Goal: Book appointment/travel/reservation

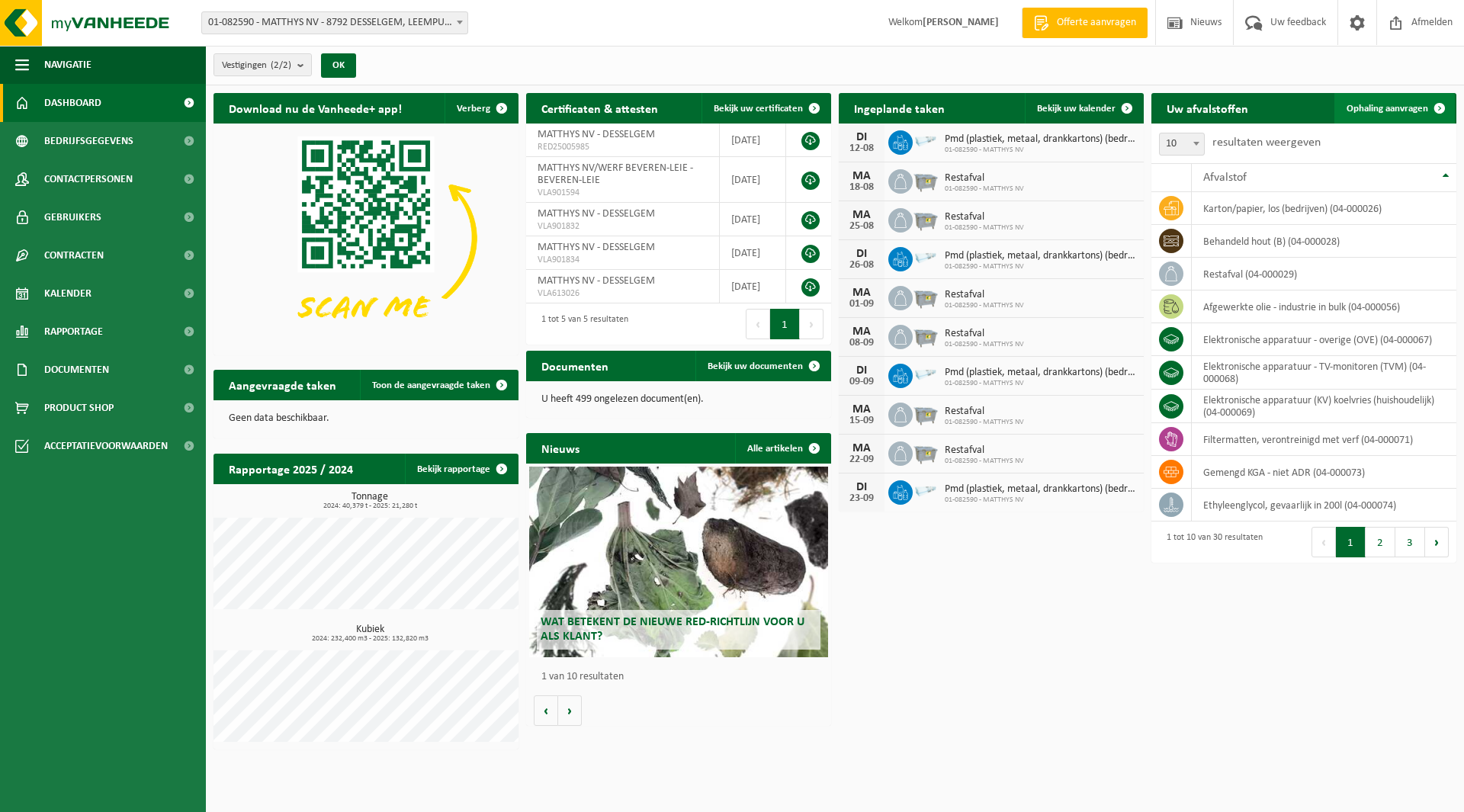
click at [1394, 116] on link "Ophaling aanvragen" at bounding box center [1394, 108] width 120 height 30
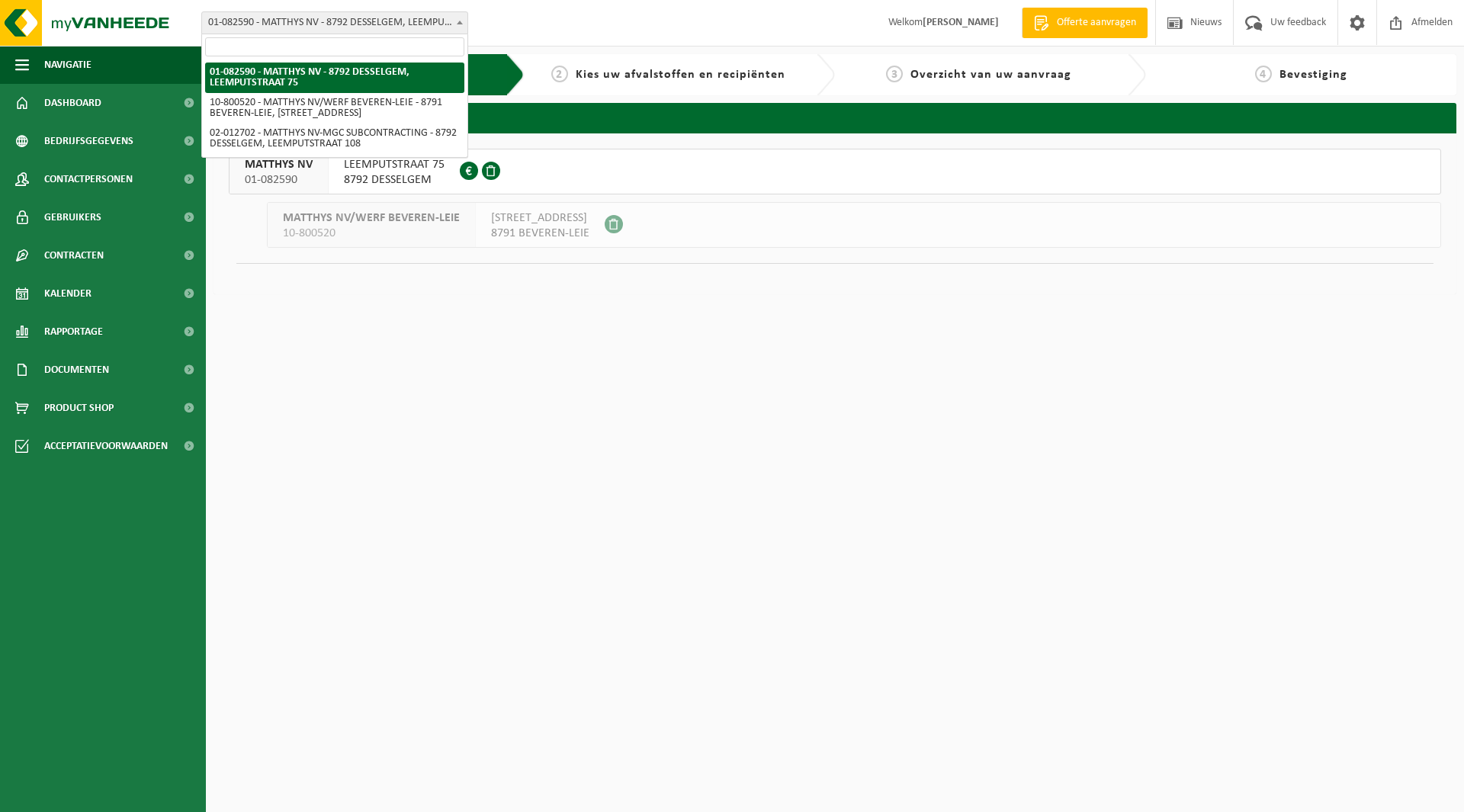
click at [394, 13] on span "01-082590 - MATTHYS NV - 8792 DESSELGEM, LEEMPUTSTRAAT 75" at bounding box center [334, 23] width 265 height 22
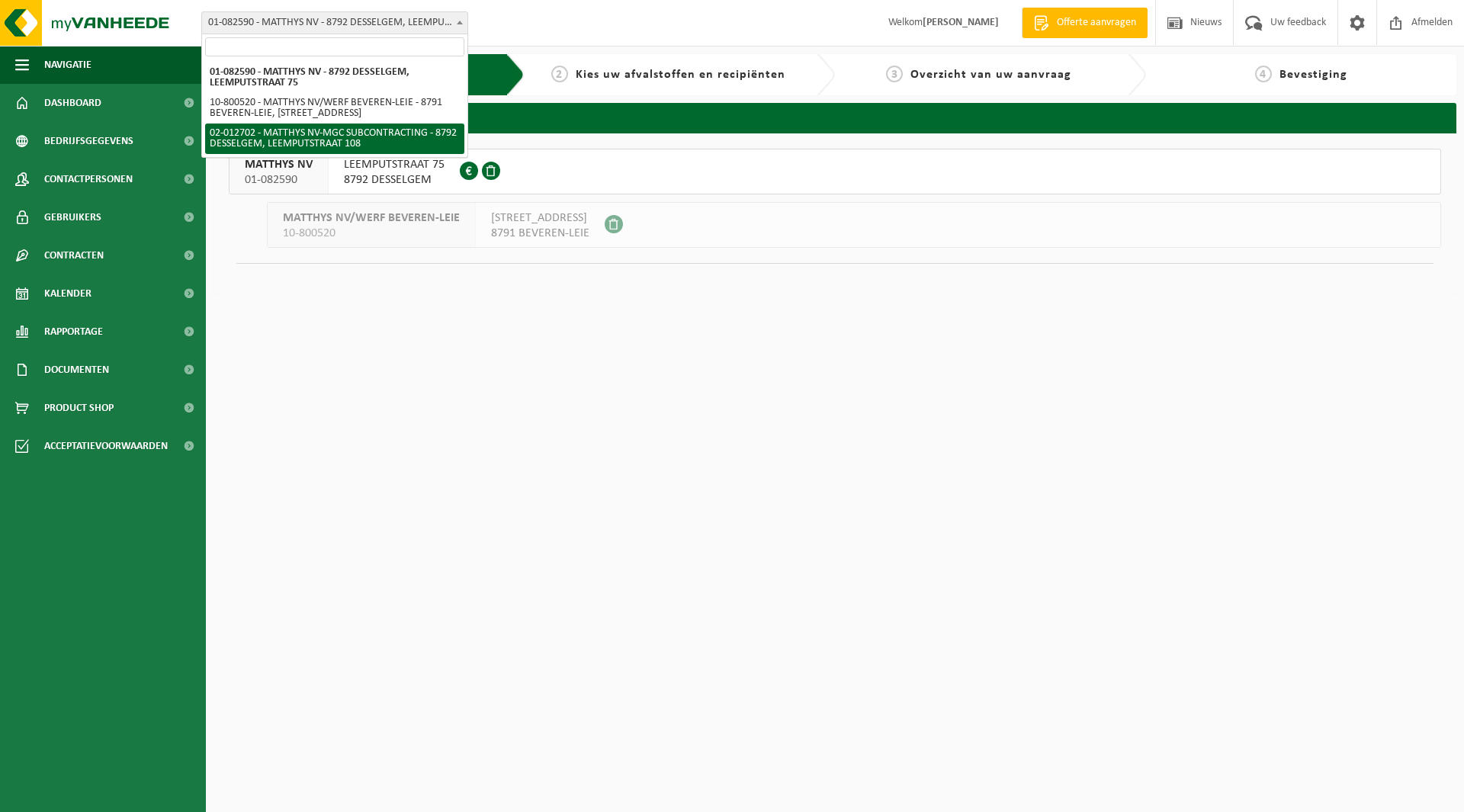
select select "19003"
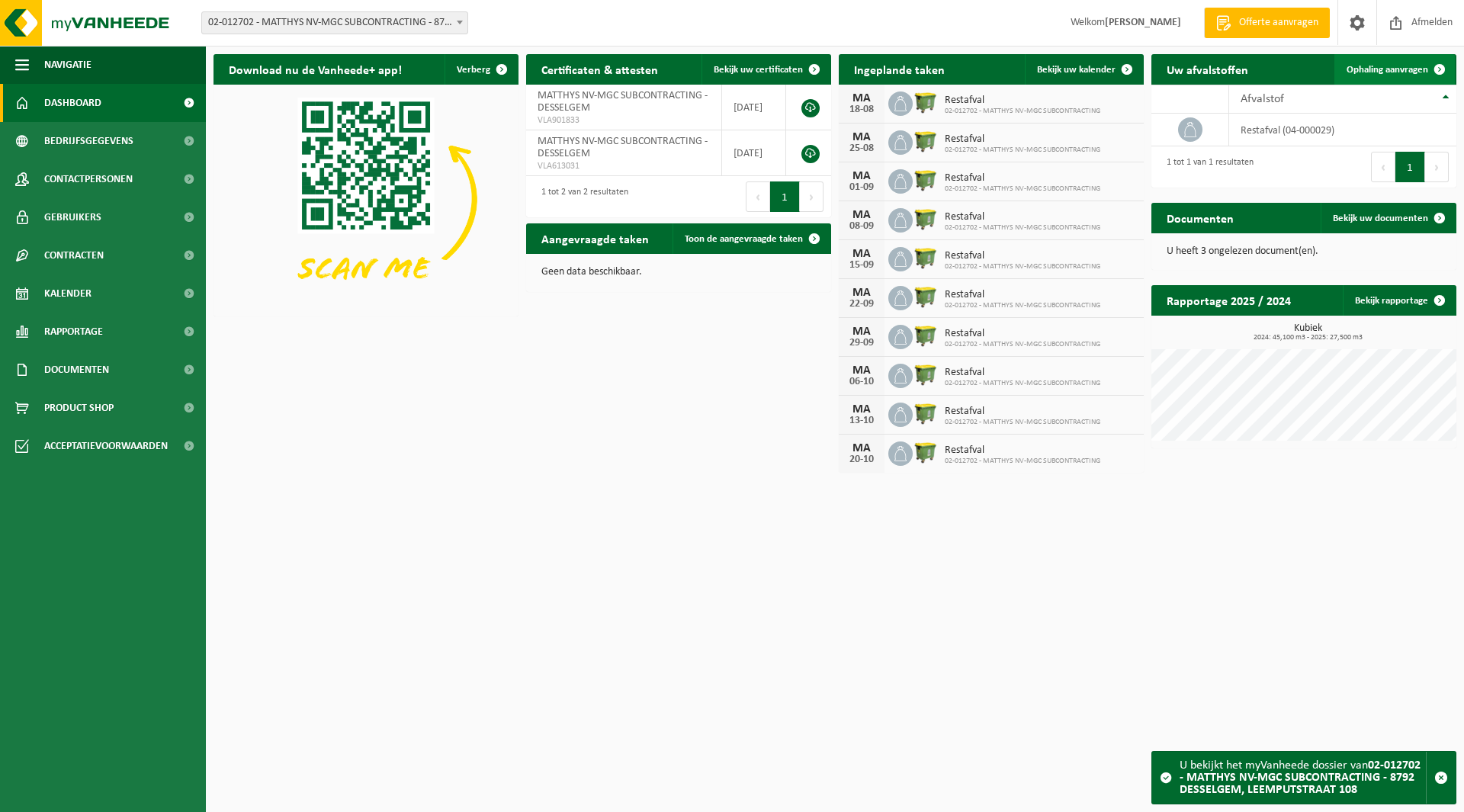
click at [1391, 70] on span "Ophaling aanvragen" at bounding box center [1387, 69] width 82 height 10
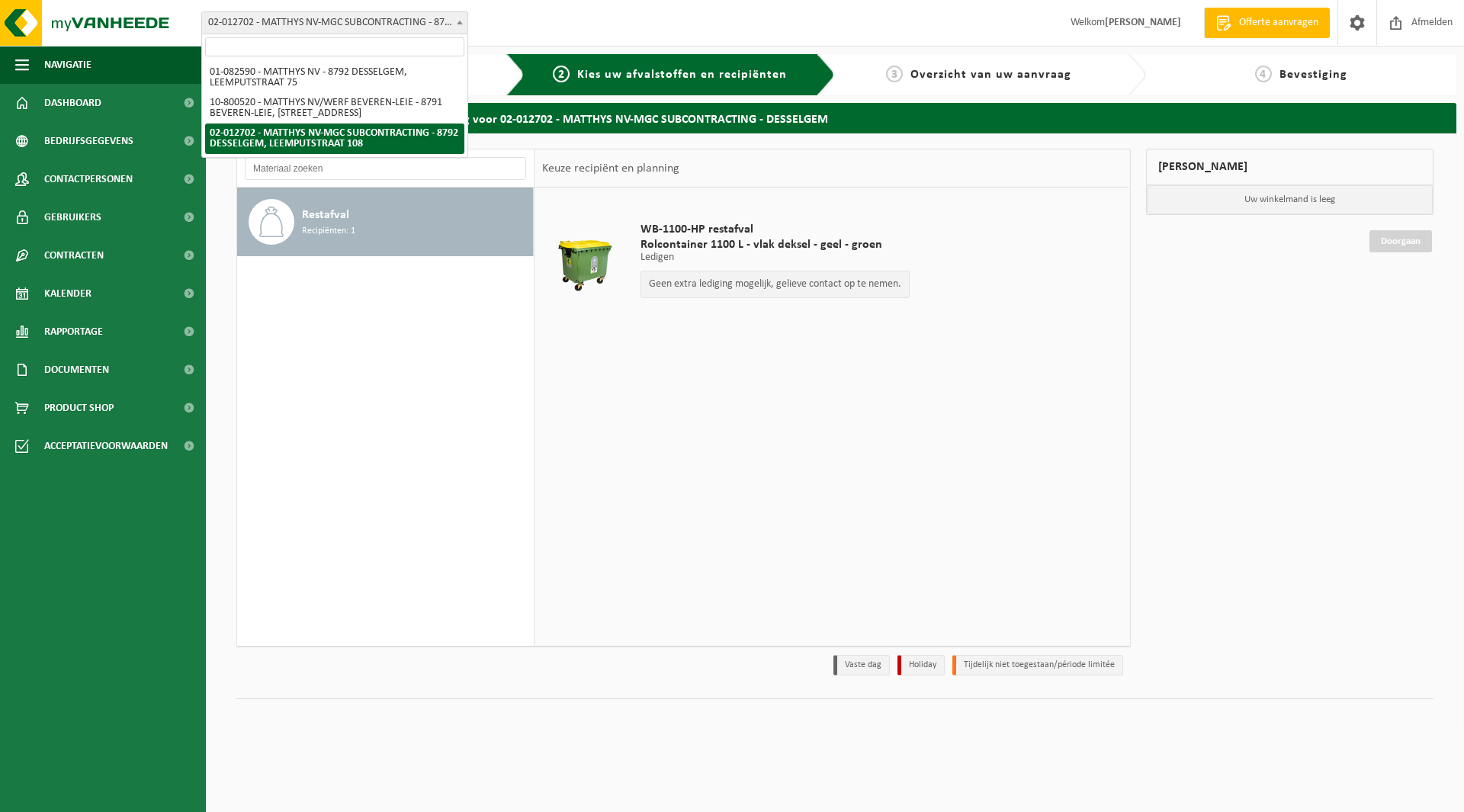
click at [358, 13] on span "02-012702 - MATTHYS NV-MGC SUBCONTRACTING - 8792 DESSELGEM, LEEMPUTSTRAAT 108" at bounding box center [334, 23] width 265 height 22
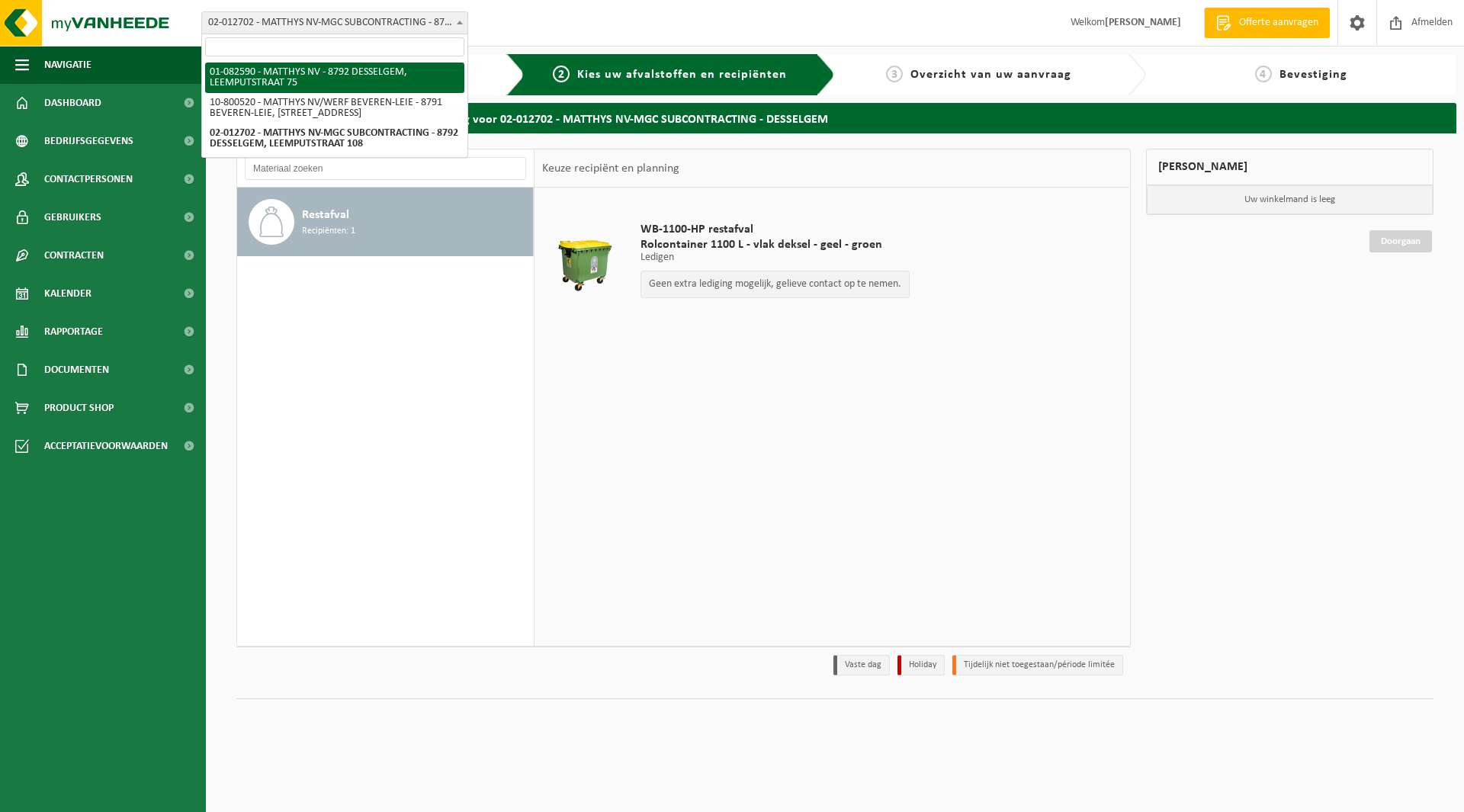
select select "18598"
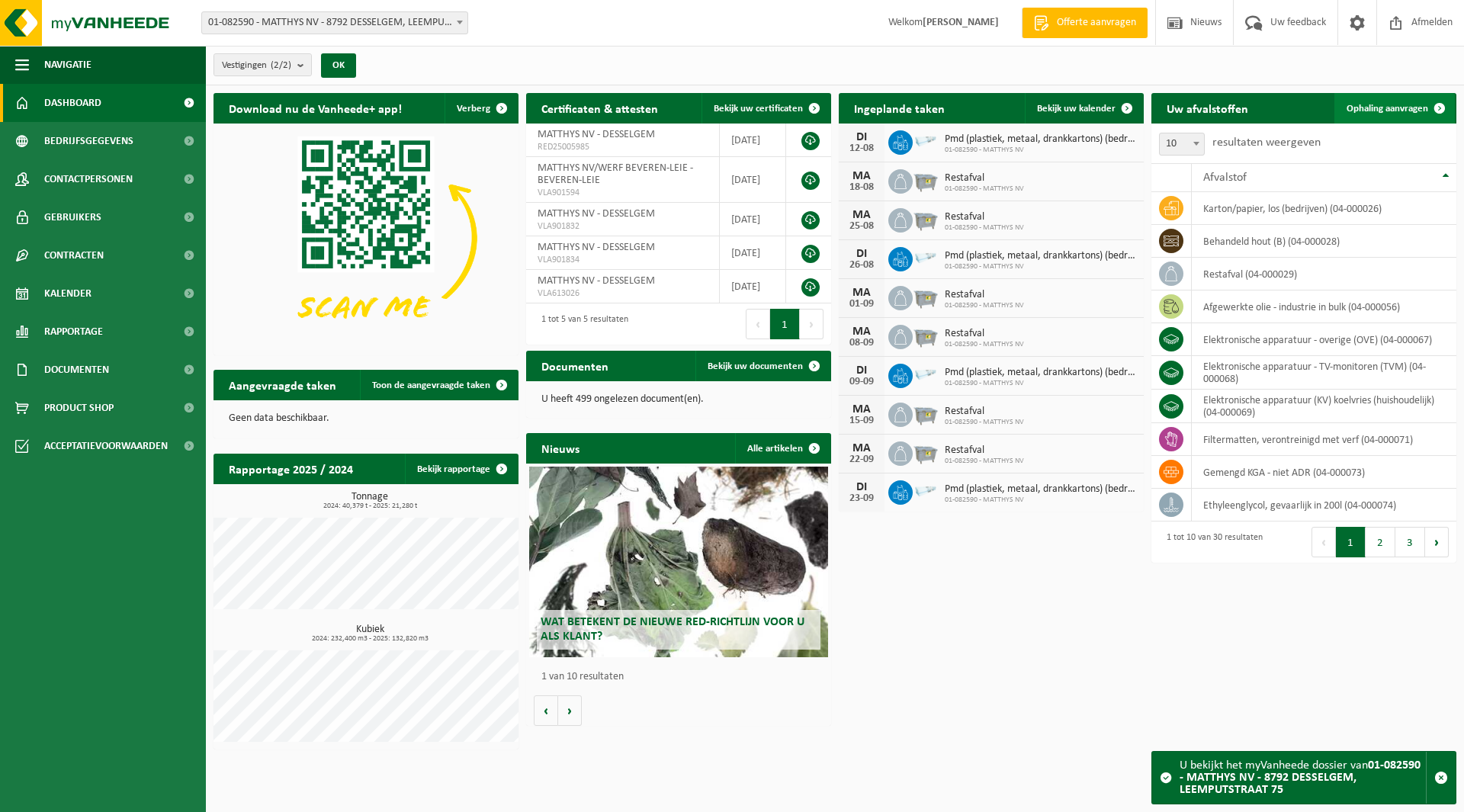
click at [1394, 109] on span "Ophaling aanvragen" at bounding box center [1387, 108] width 82 height 10
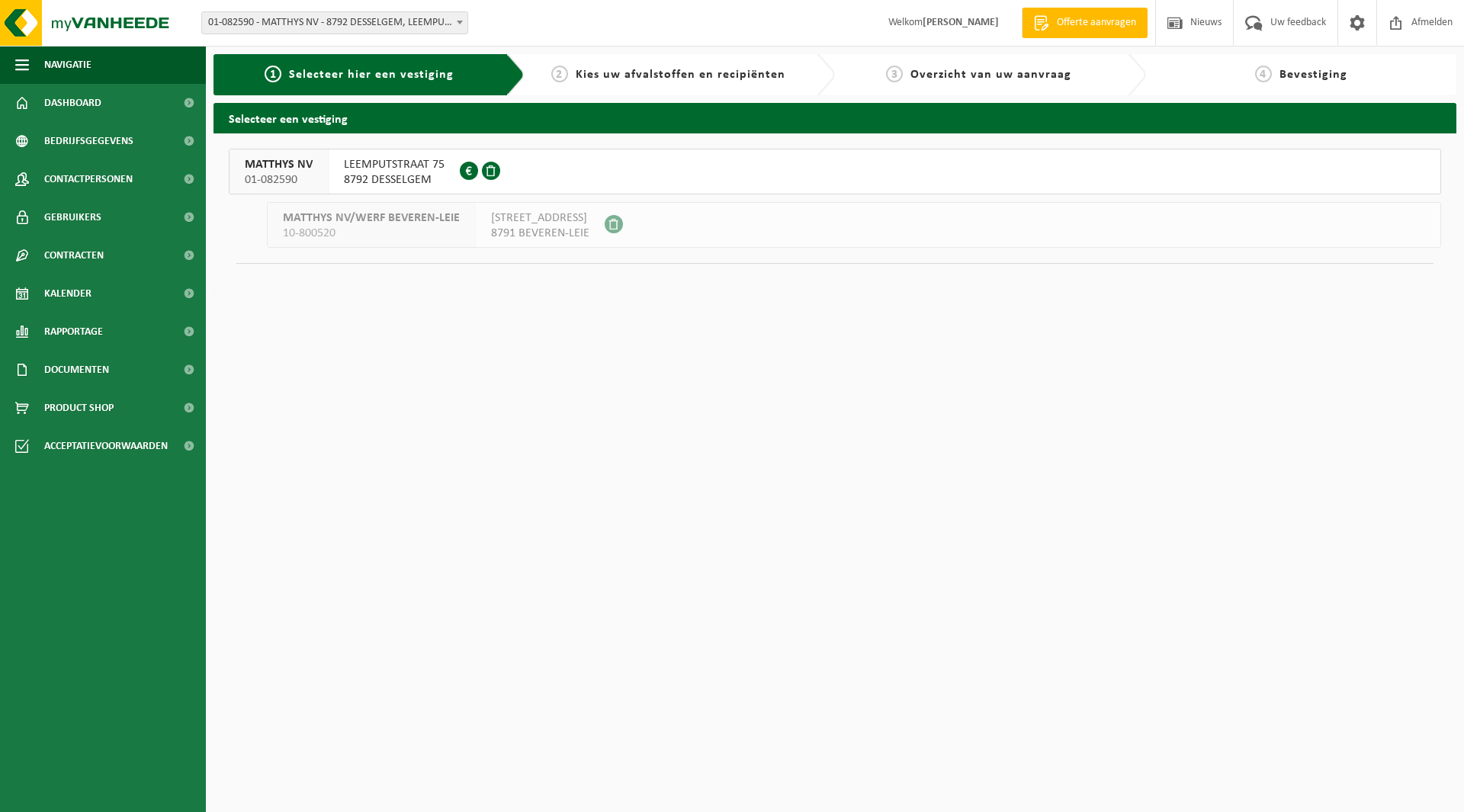
click at [385, 169] on span "LEEMPUTSTRAAT 75" at bounding box center [394, 164] width 100 height 15
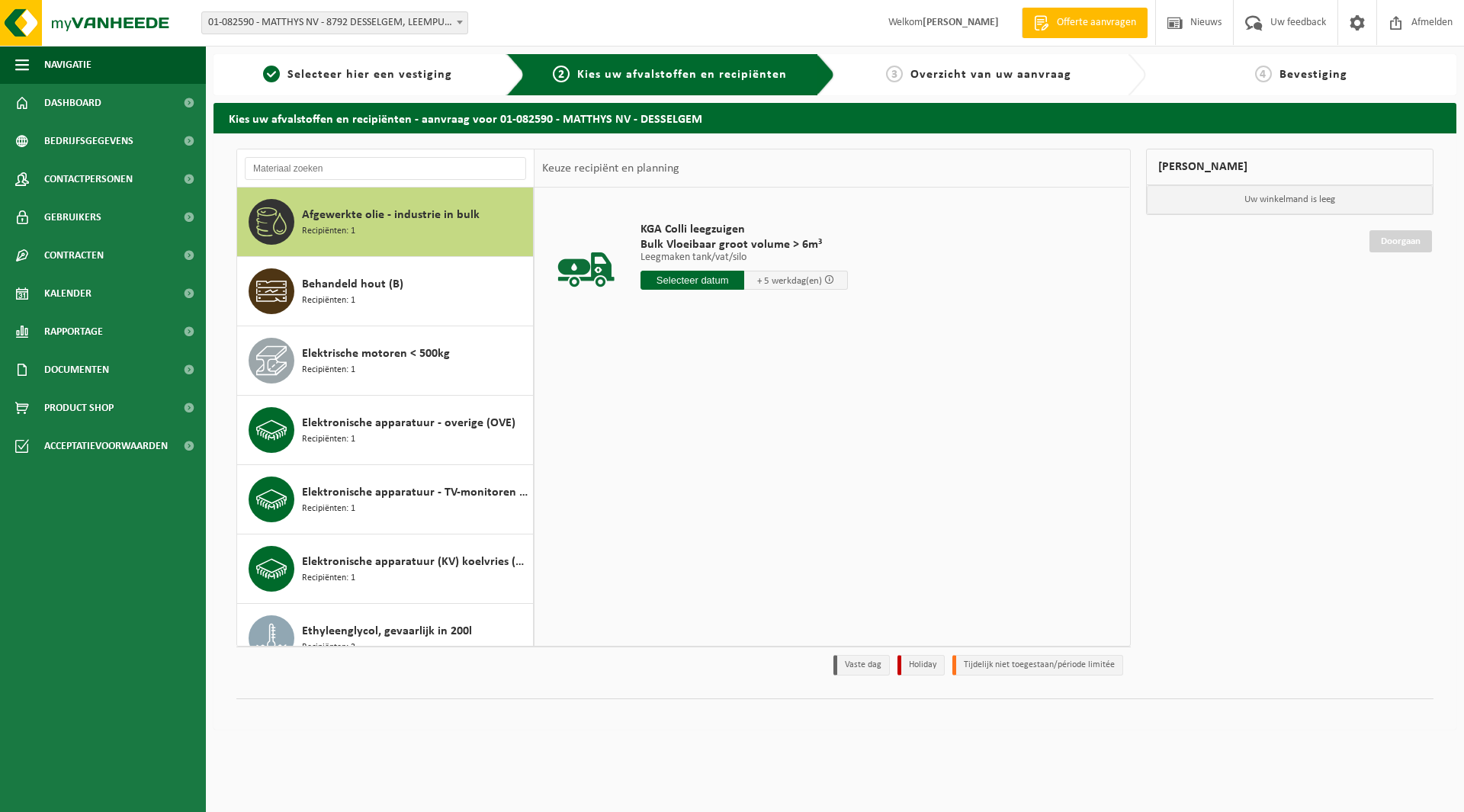
click at [339, 219] on span "Afgewerkte olie - industrie in bulk" at bounding box center [391, 215] width 178 height 18
click at [688, 284] on input "text" at bounding box center [692, 280] width 104 height 19
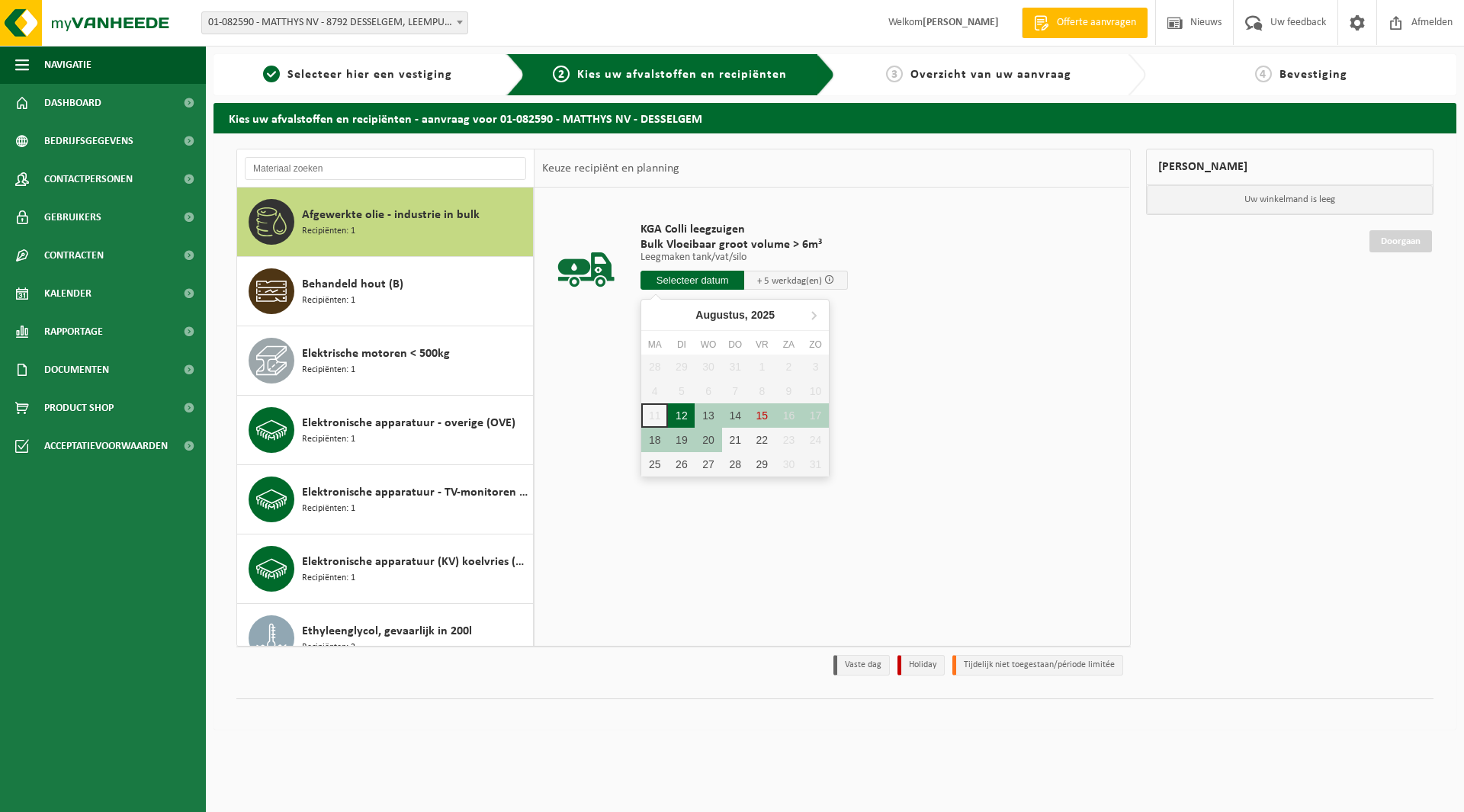
click at [672, 412] on div "12" at bounding box center [681, 415] width 27 height 24
type input "Van 2025-08-12"
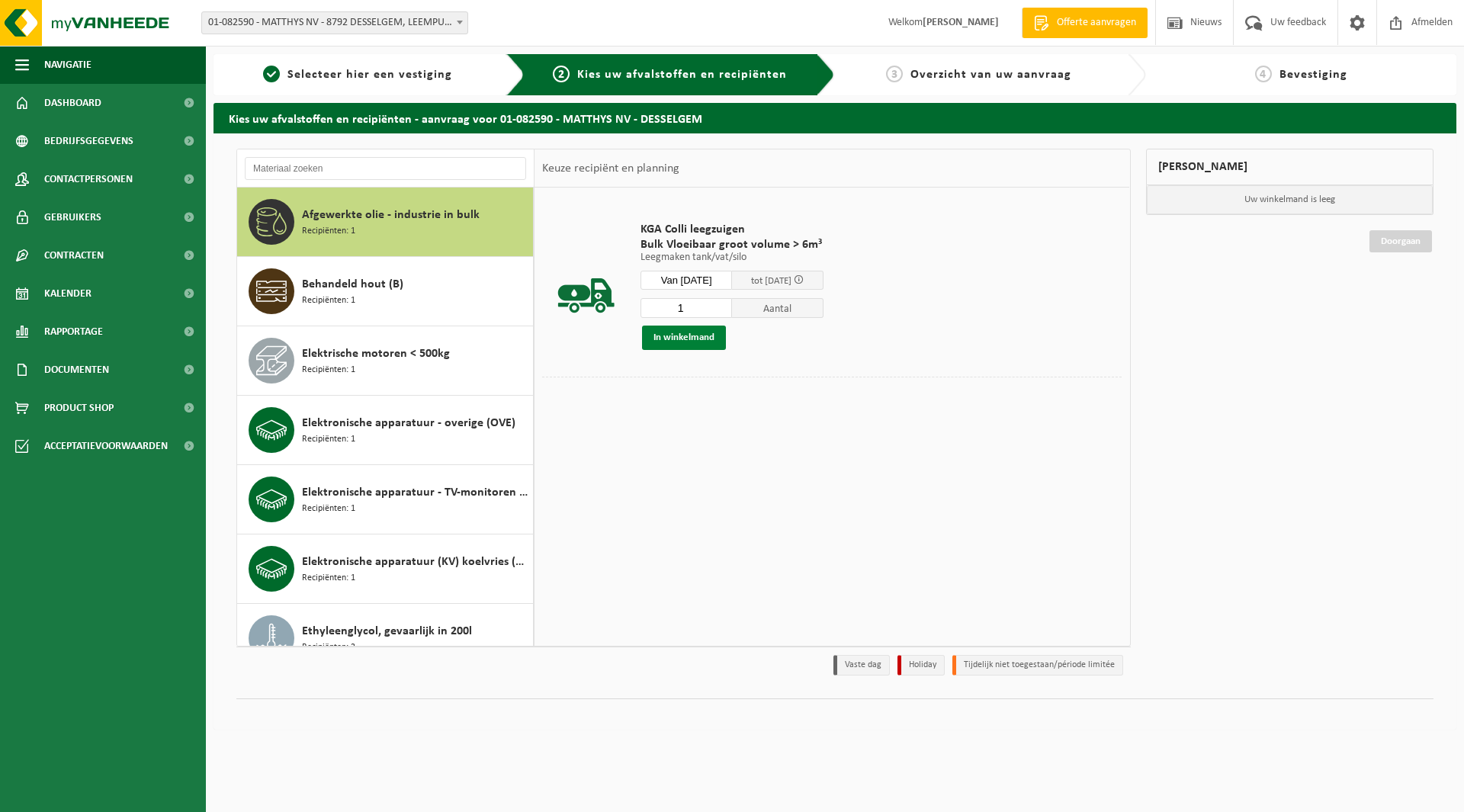
click at [692, 340] on button "In winkelmand" at bounding box center [684, 337] width 84 height 24
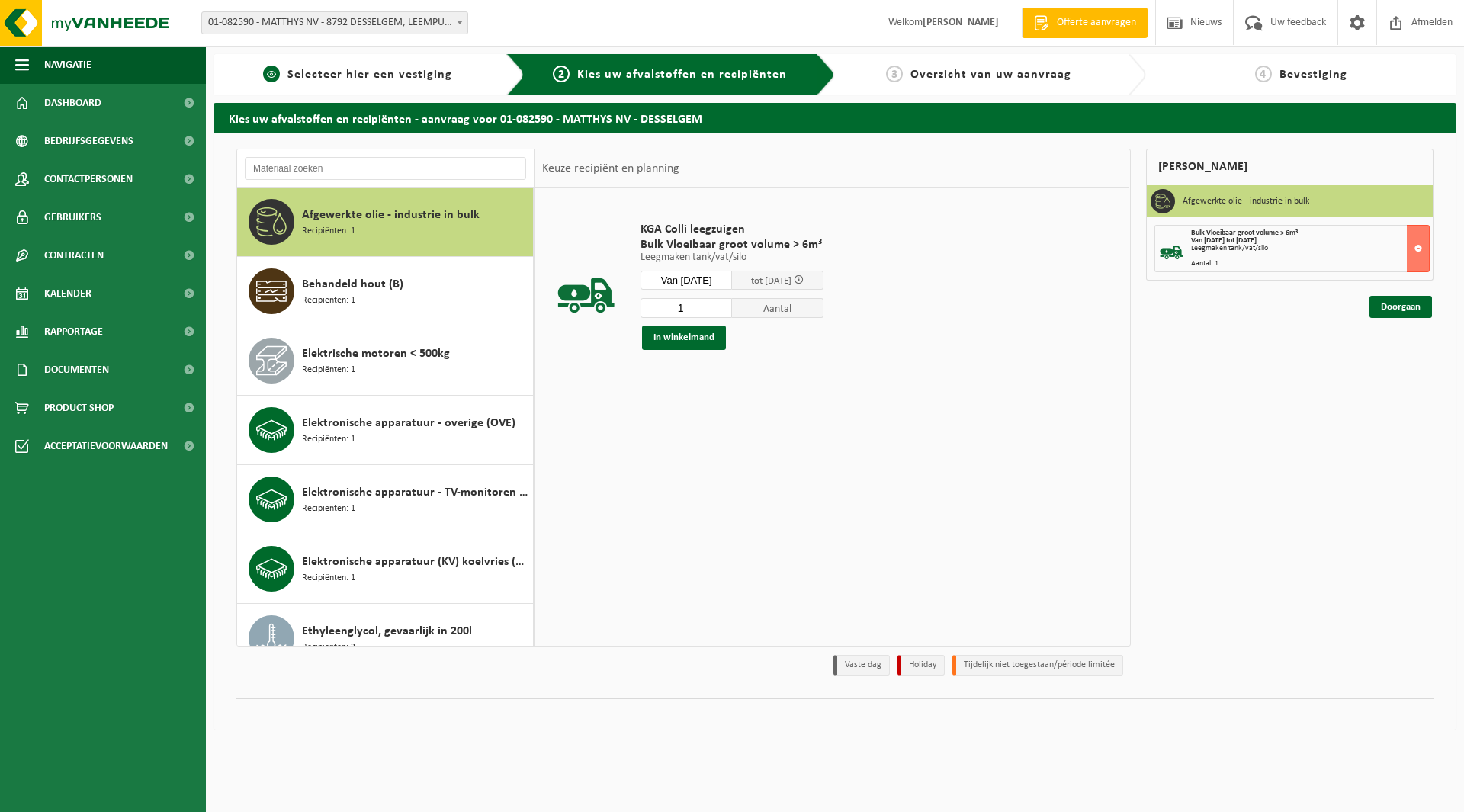
click at [425, 78] on span "Selecteer hier een vestiging" at bounding box center [370, 75] width 165 height 13
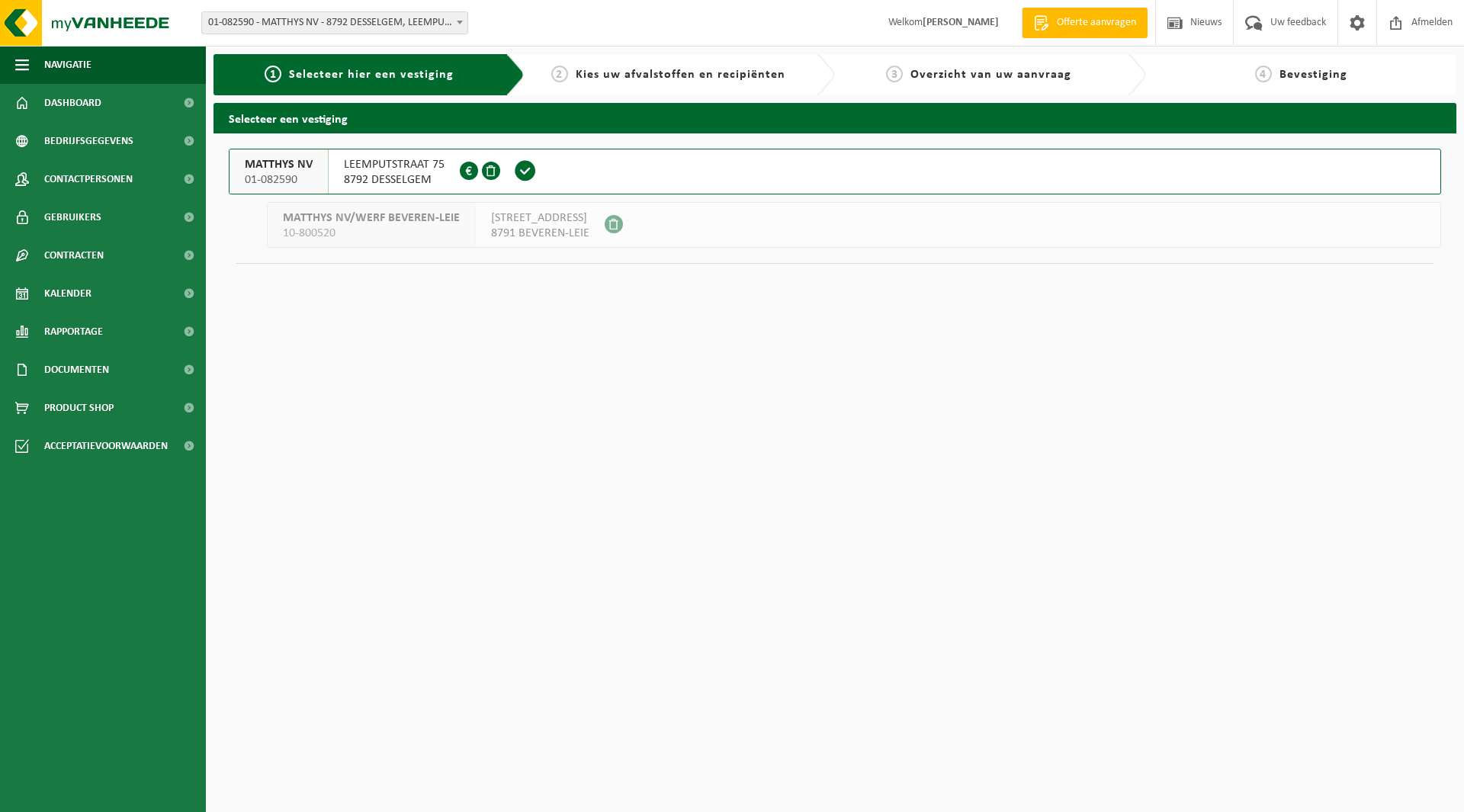
click at [244, 173] on div "MATTHYS NV 01-082590" at bounding box center [279, 171] width 100 height 44
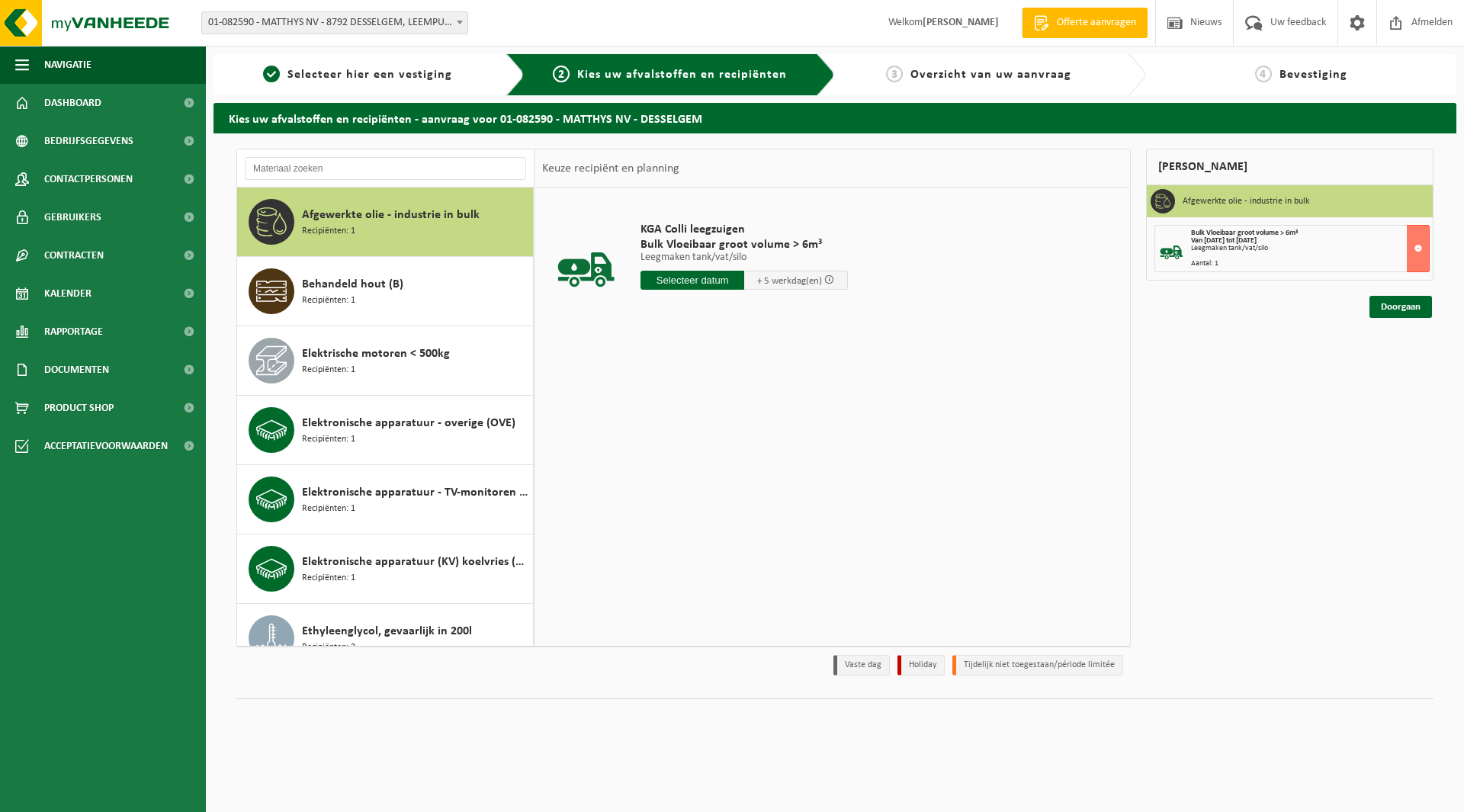
click at [1007, 375] on div "KGA Colli leegzuigen Bulk Vloeibaar groot volume > 6m³ Leegmaken tank/vat/silo …" at bounding box center [831, 416] width 594 height 457
click at [1218, 402] on div "Mijn winkelmand Afgewerkte olie - industrie in bulk Bulk Vloeibaar groot volume…" at bounding box center [1290, 416] width 303 height 534
click at [1389, 310] on link "Doorgaan" at bounding box center [1400, 307] width 63 height 22
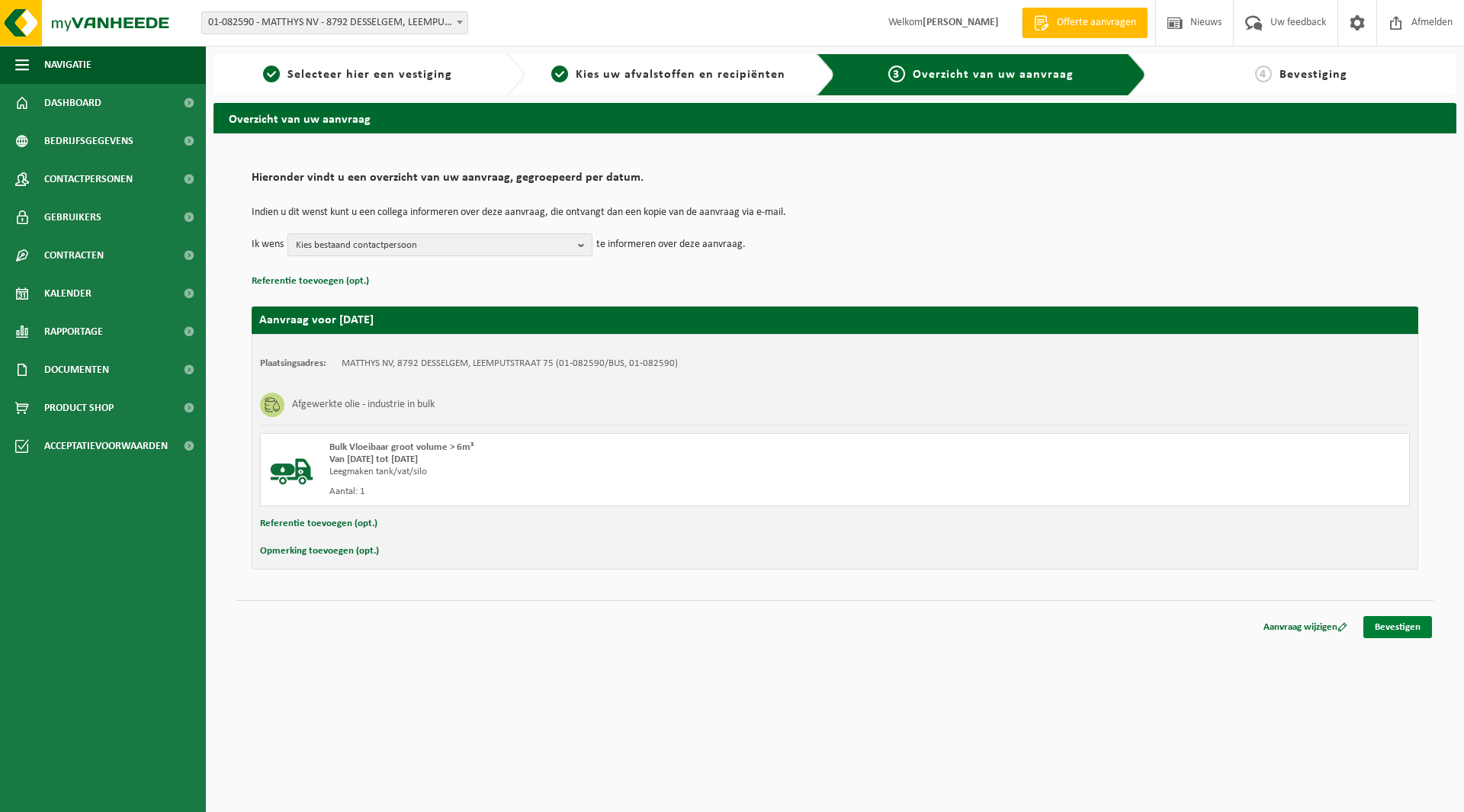
click at [1408, 624] on link "Bevestigen" at bounding box center [1398, 626] width 69 height 22
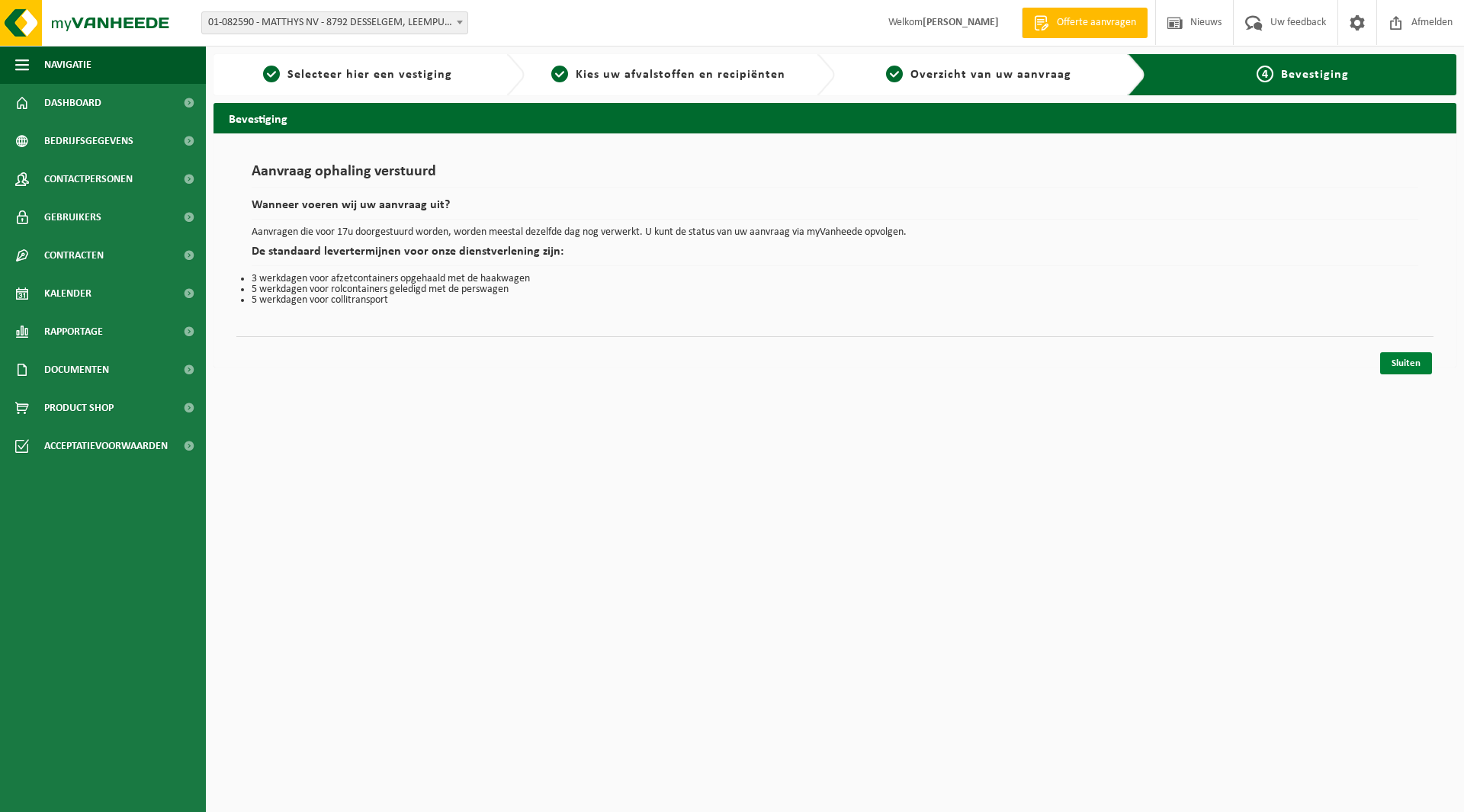
click at [1408, 370] on link "Sluiten" at bounding box center [1406, 363] width 52 height 22
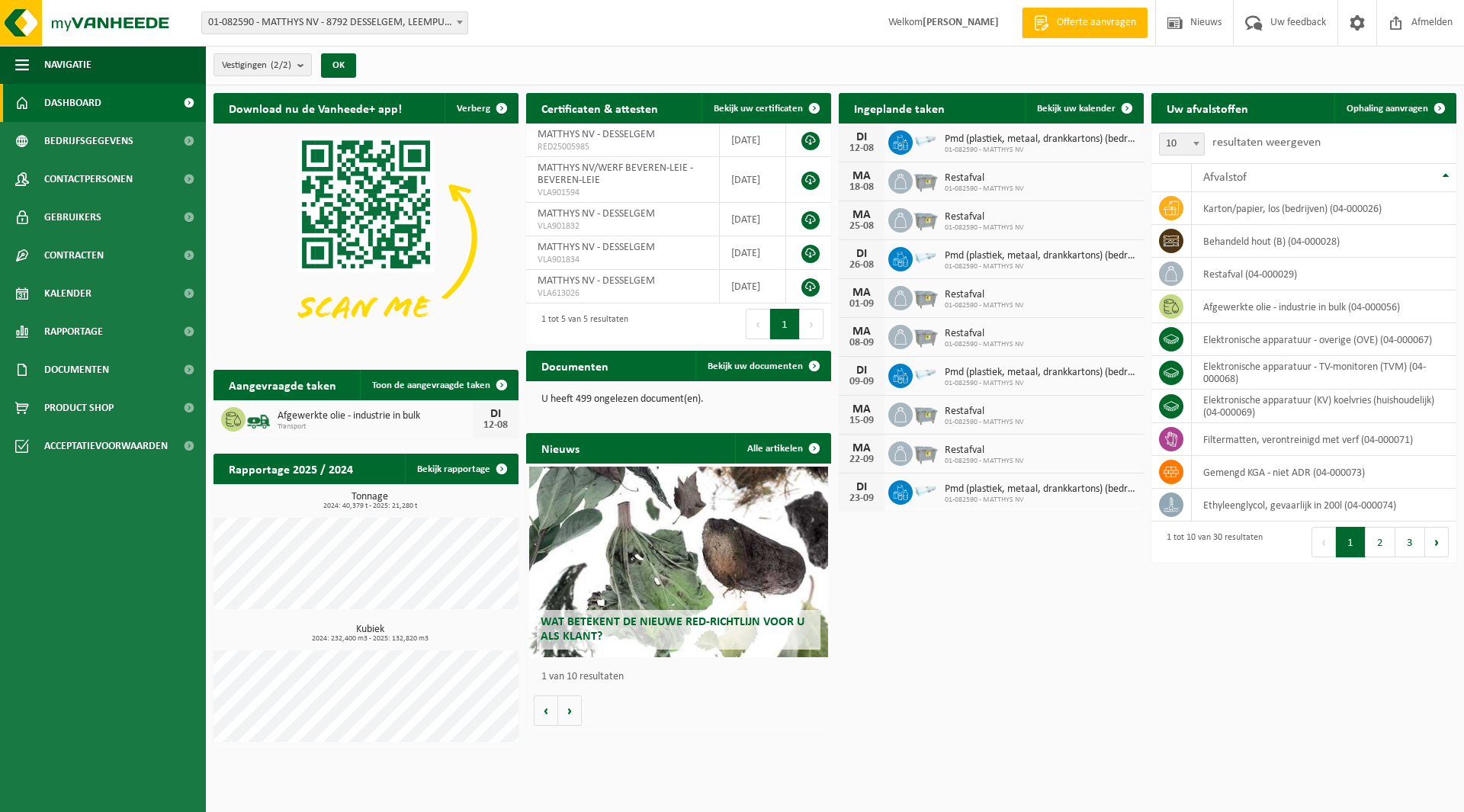
click at [1109, 631] on div "Download nu de Vanheede+ app! Verberg Certificaten & attesten Bekijk uw certifi…" at bounding box center [835, 420] width 1251 height 671
click at [1094, 101] on link "Bekijk uw kalender" at bounding box center [1083, 108] width 117 height 30
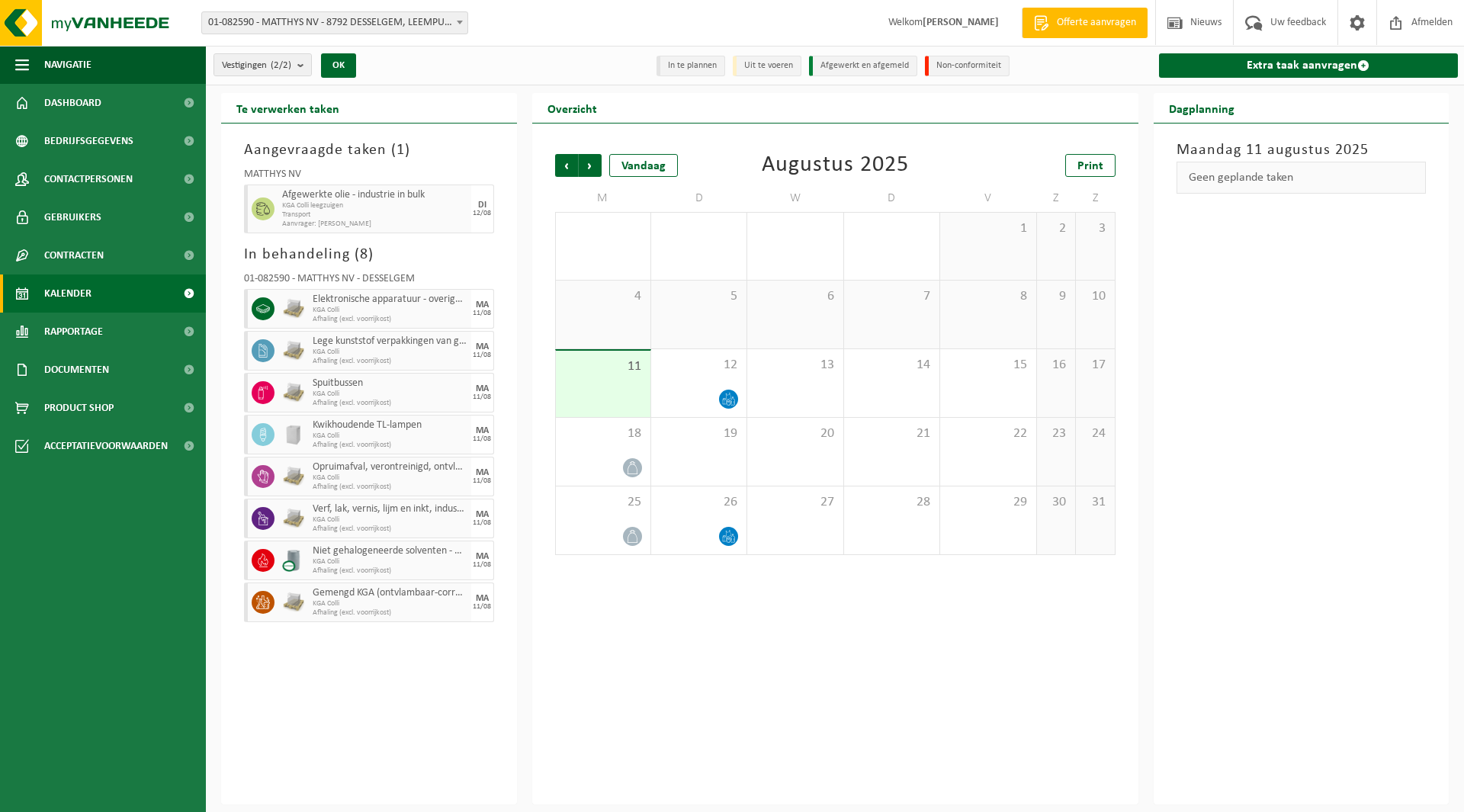
click at [350, 202] on span "KGA Colli leegzuigen" at bounding box center [375, 206] width 186 height 9
click at [766, 687] on div "Vorige Volgende Vandaag [DATE] Print M D W D V Z Z 28 29 1 30 31 1 2 3 4 5 6 7 …" at bounding box center [836, 463] width 606 height 680
